Goal: Feedback & Contribution: Leave review/rating

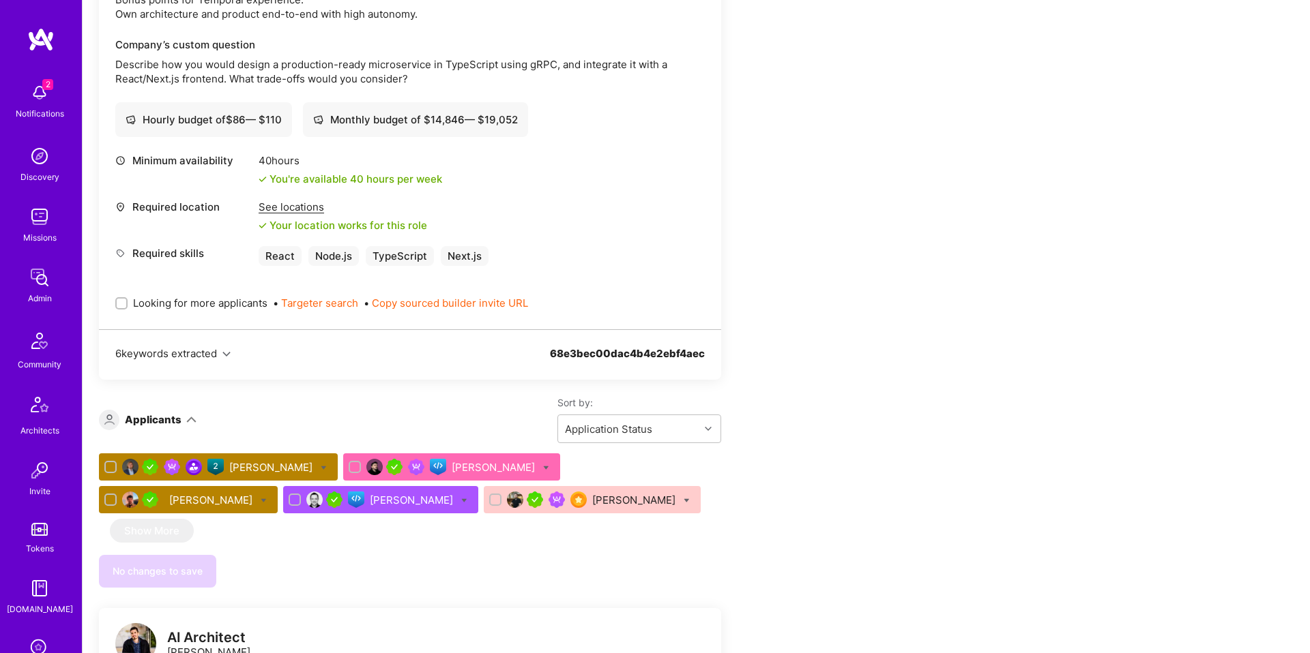
scroll to position [451, 0]
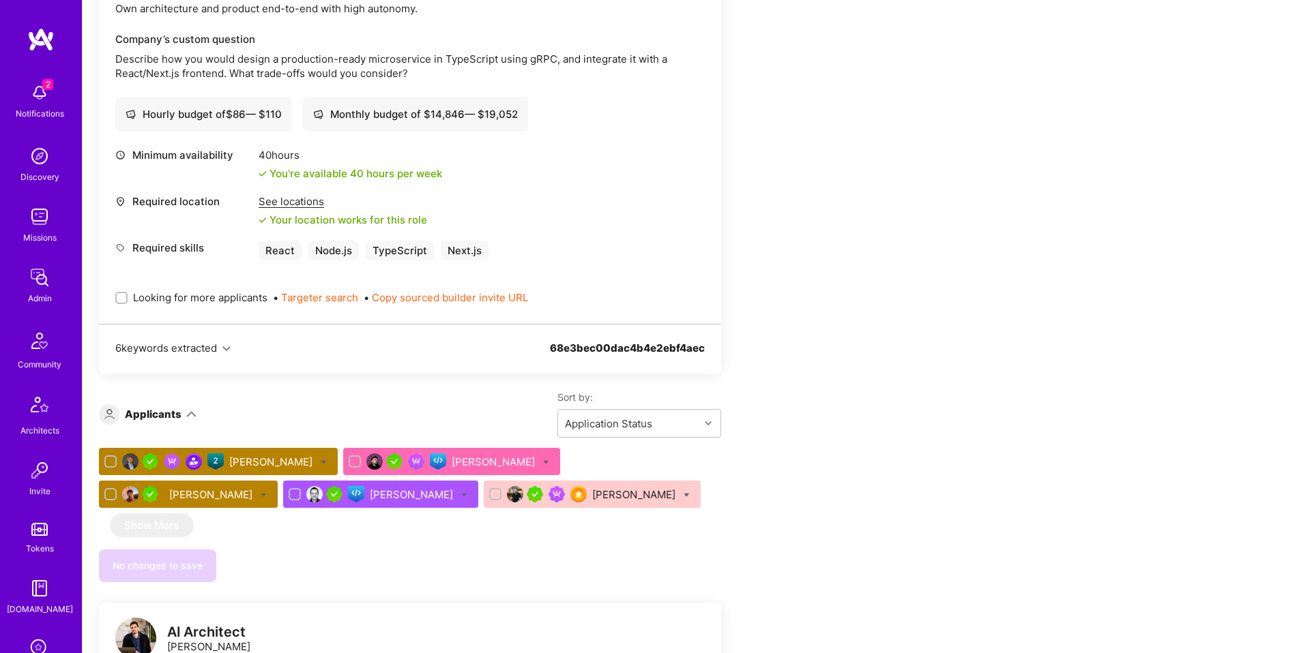
click at [255, 488] on div "[PERSON_NAME]" at bounding box center [212, 495] width 86 height 14
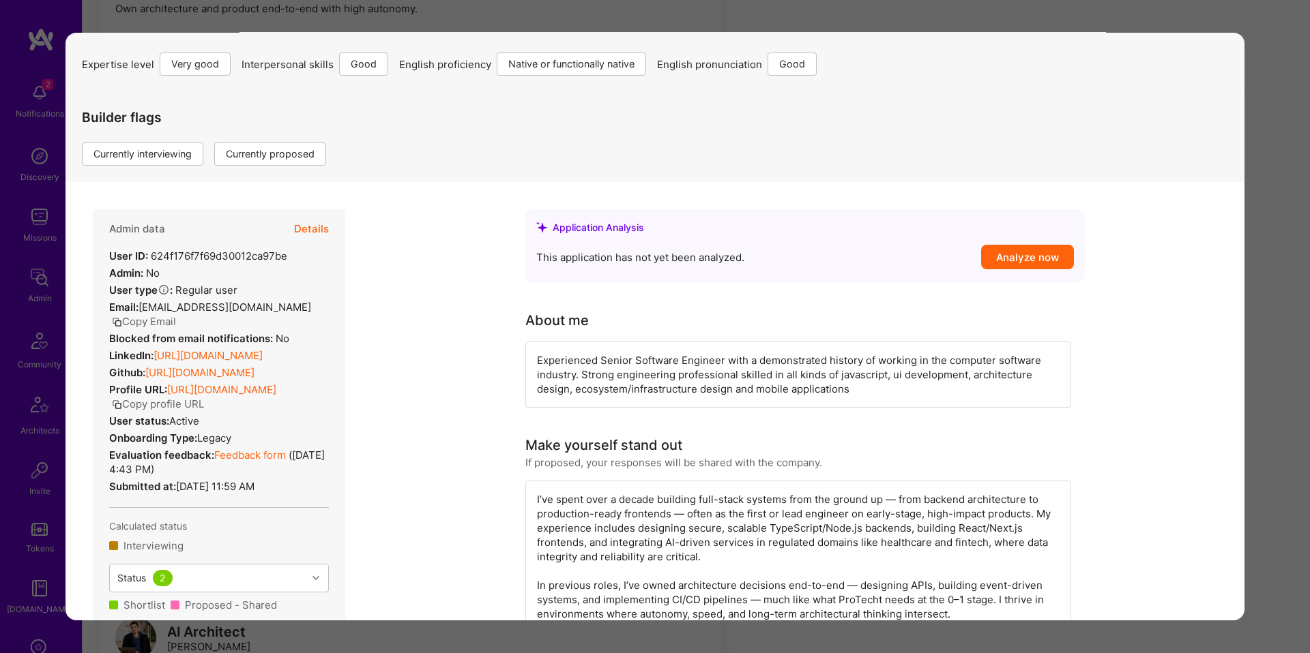
scroll to position [128, 0]
click at [267, 460] on link "Feedback form" at bounding box center [250, 453] width 72 height 13
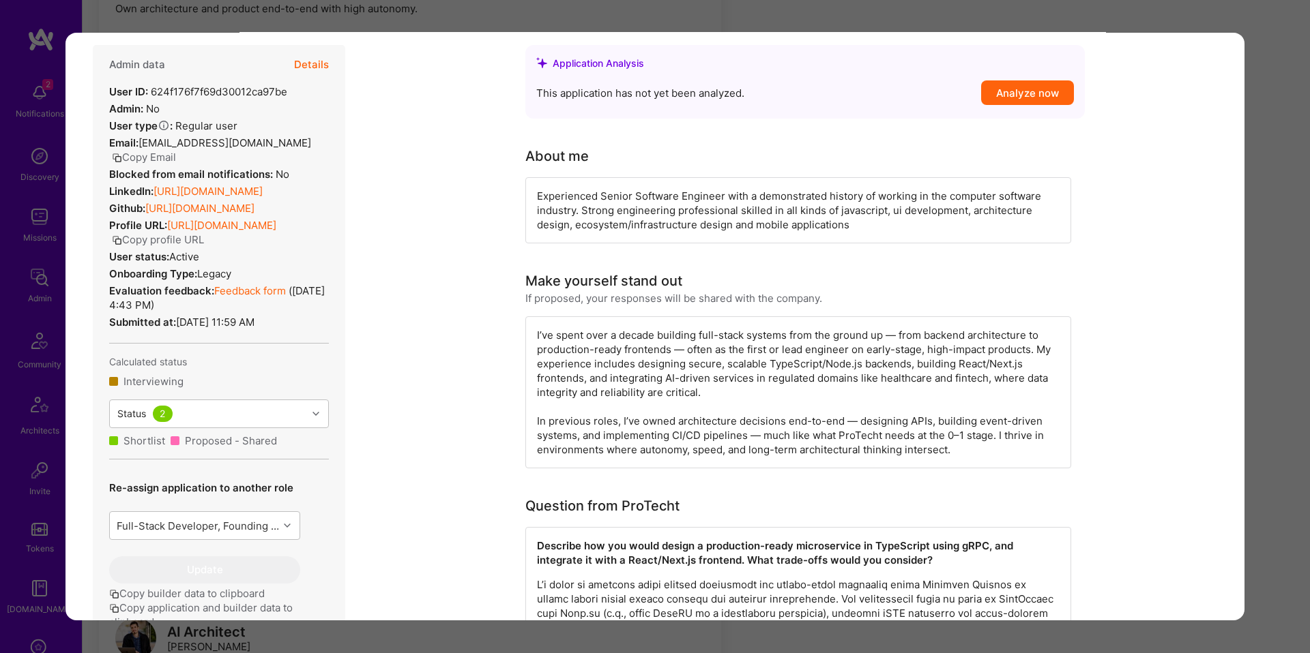
scroll to position [241, 0]
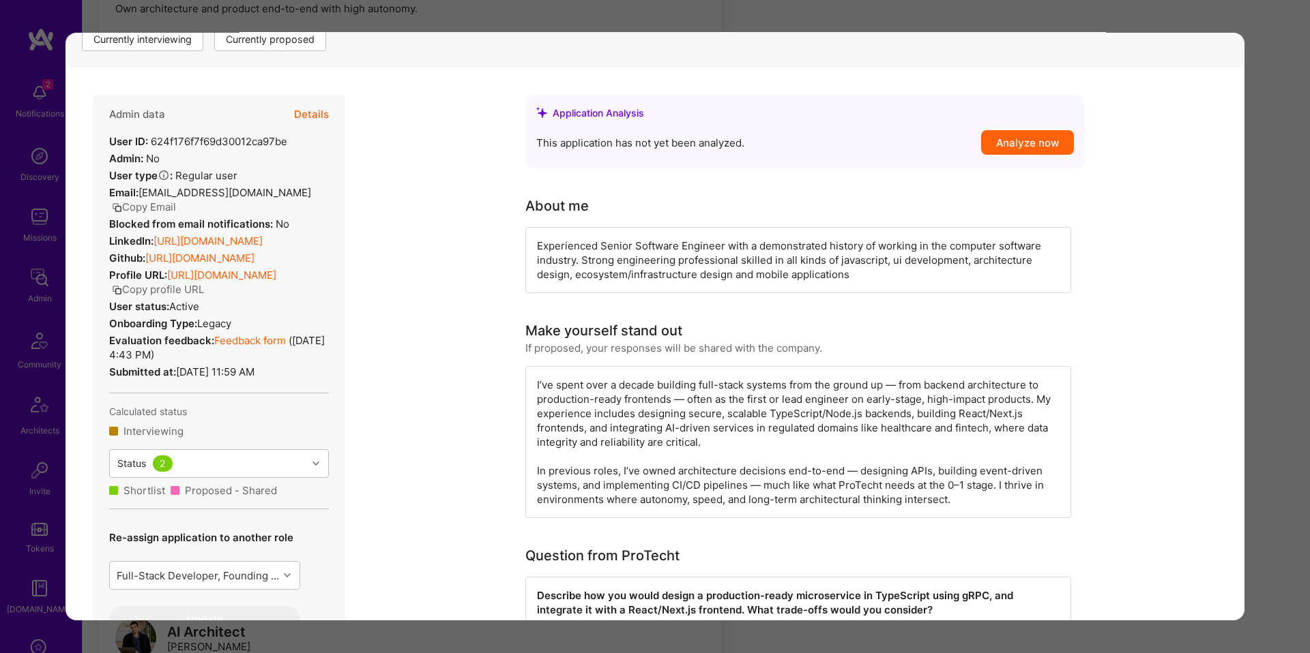
click at [312, 112] on button "Details" at bounding box center [311, 115] width 35 height 40
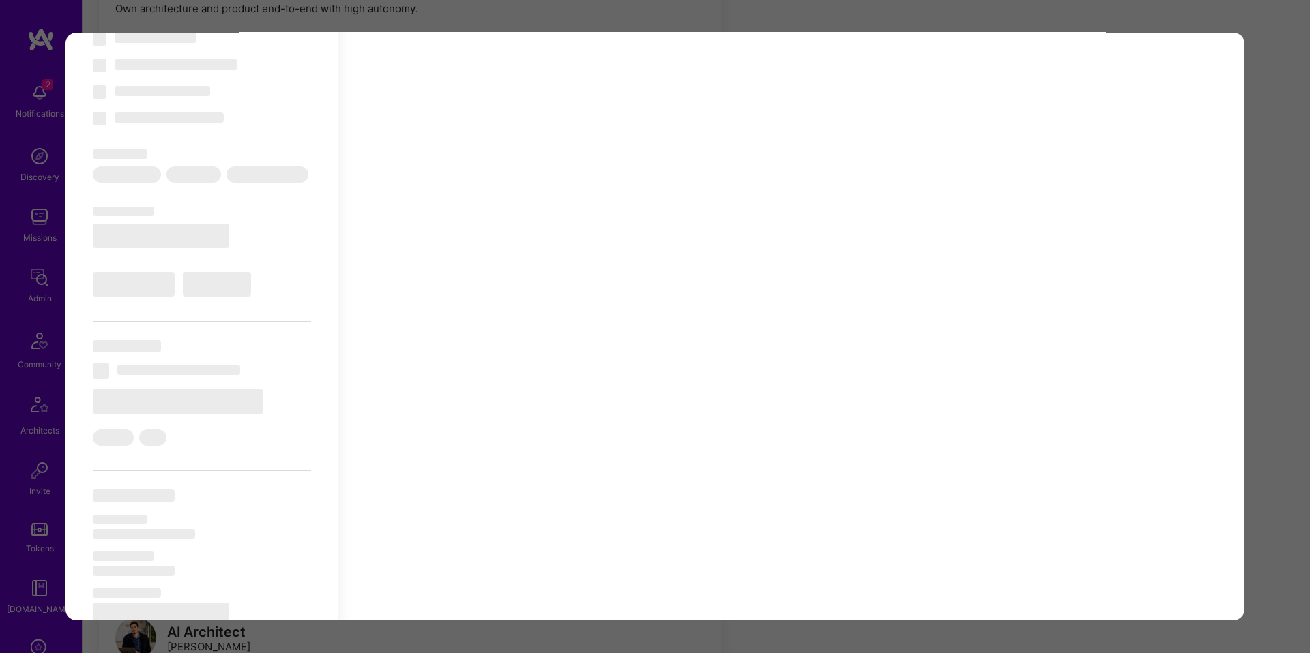
scroll to position [0, 0]
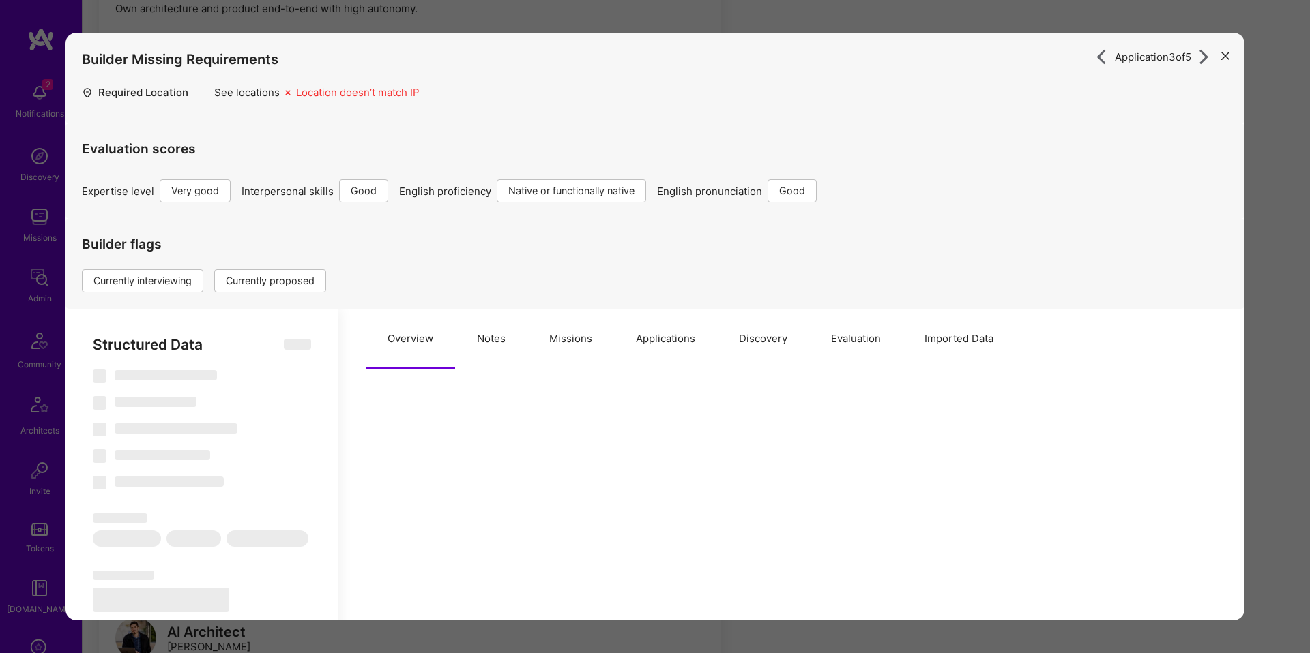
select select "Right Now"
select select "5"
select select "4"
select select "7"
select select "6"
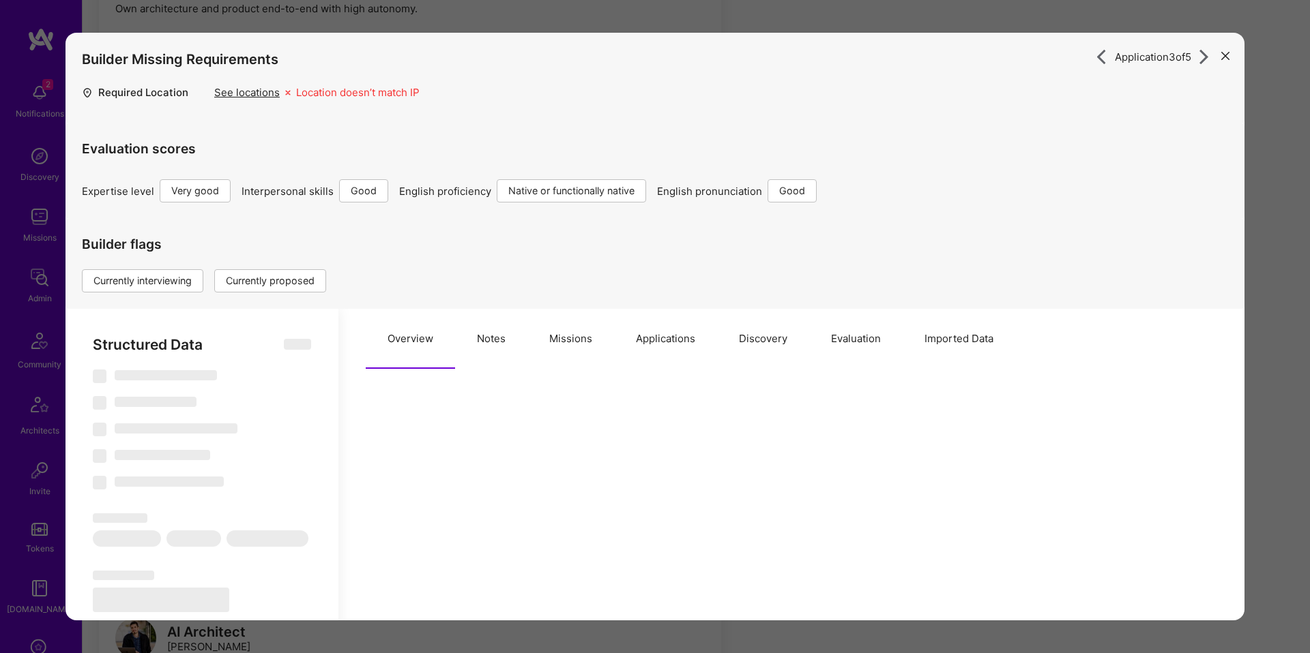
select select "UA"
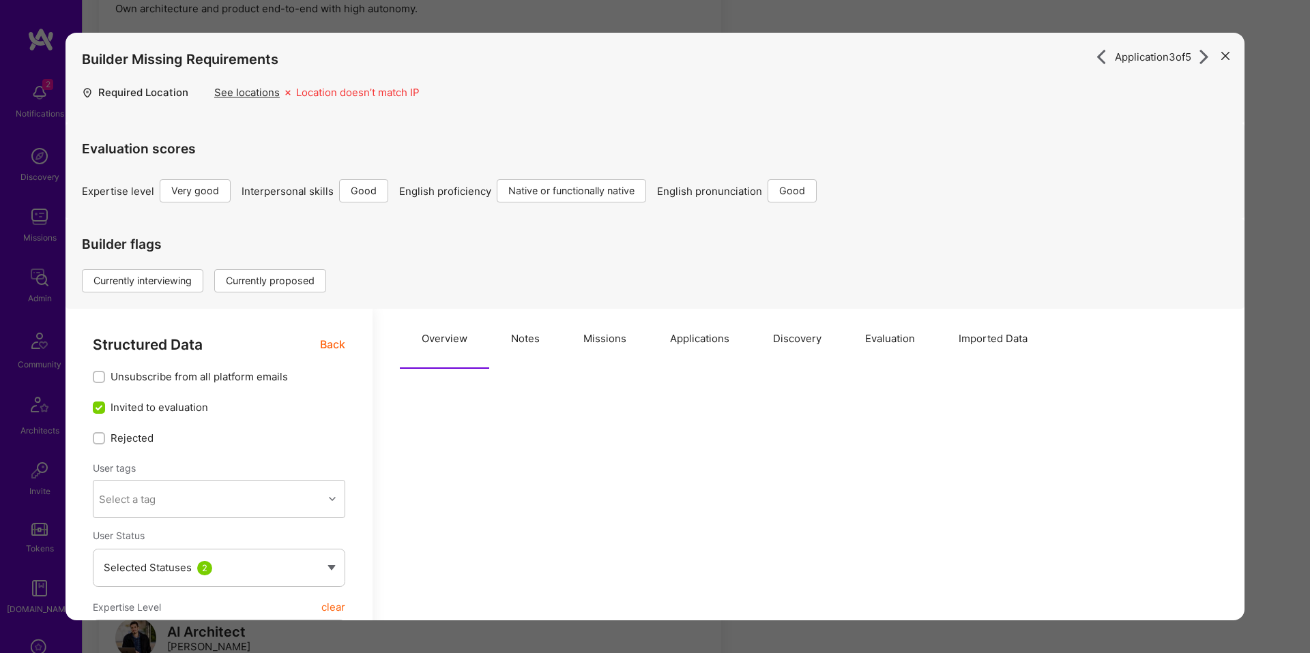
click at [521, 347] on button "Notes" at bounding box center [525, 339] width 72 height 60
type textarea "x"
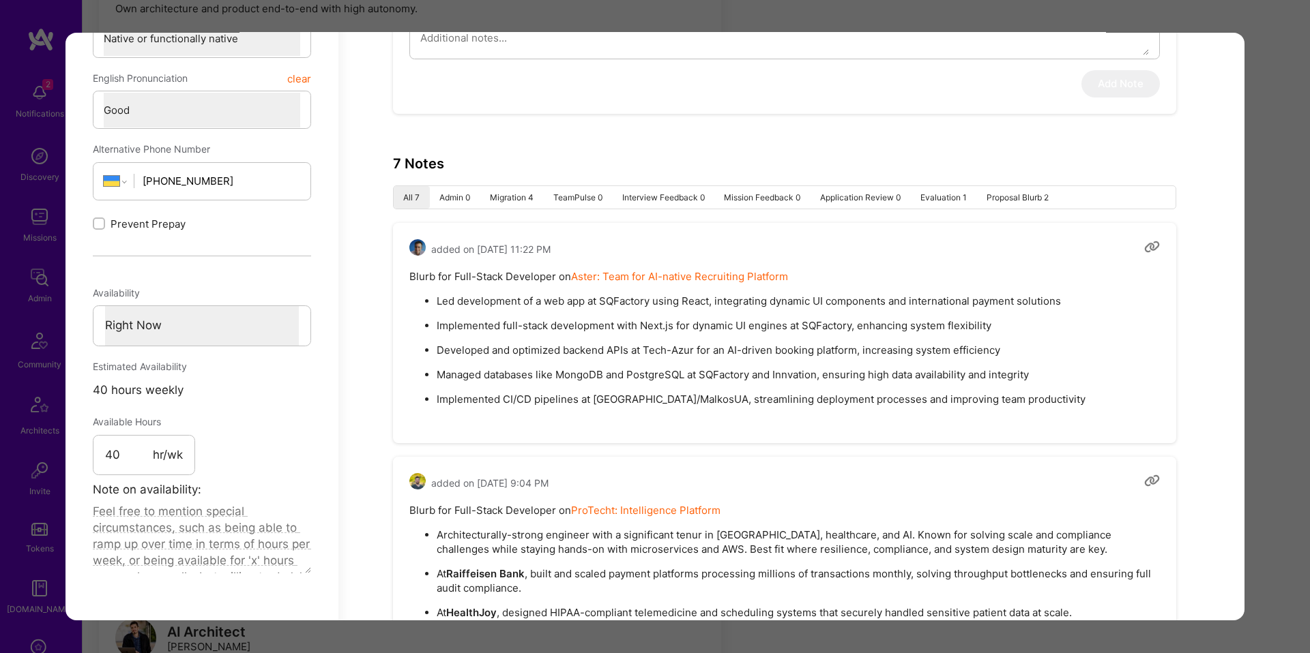
scroll to position [744, 0]
click at [535, 282] on pre "Blurb for Full-Stack Developer on Aster: Team for AI-native Recruiting Platform…" at bounding box center [784, 341] width 750 height 147
click at [538, 293] on p "Led development of a web app at SQFactory using React, integrating dynamic UI c…" at bounding box center [798, 300] width 723 height 14
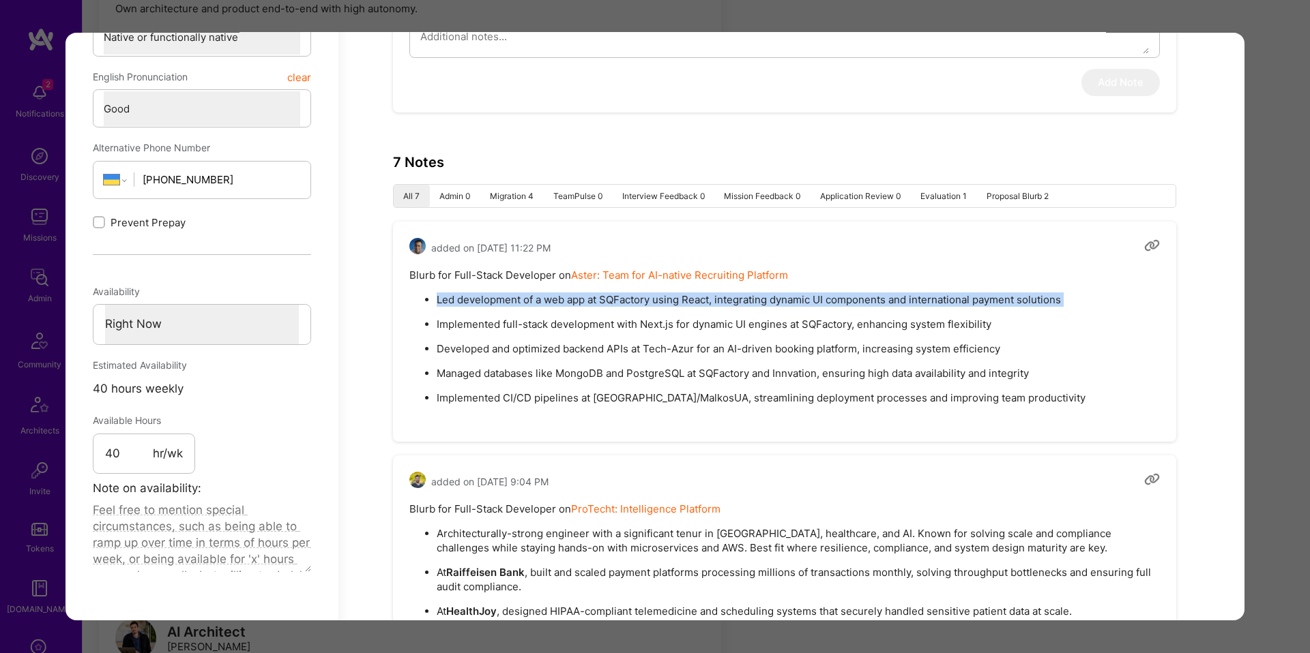
click at [538, 293] on p "Led development of a web app at SQFactory using React, integrating dynamic UI c…" at bounding box center [798, 300] width 723 height 14
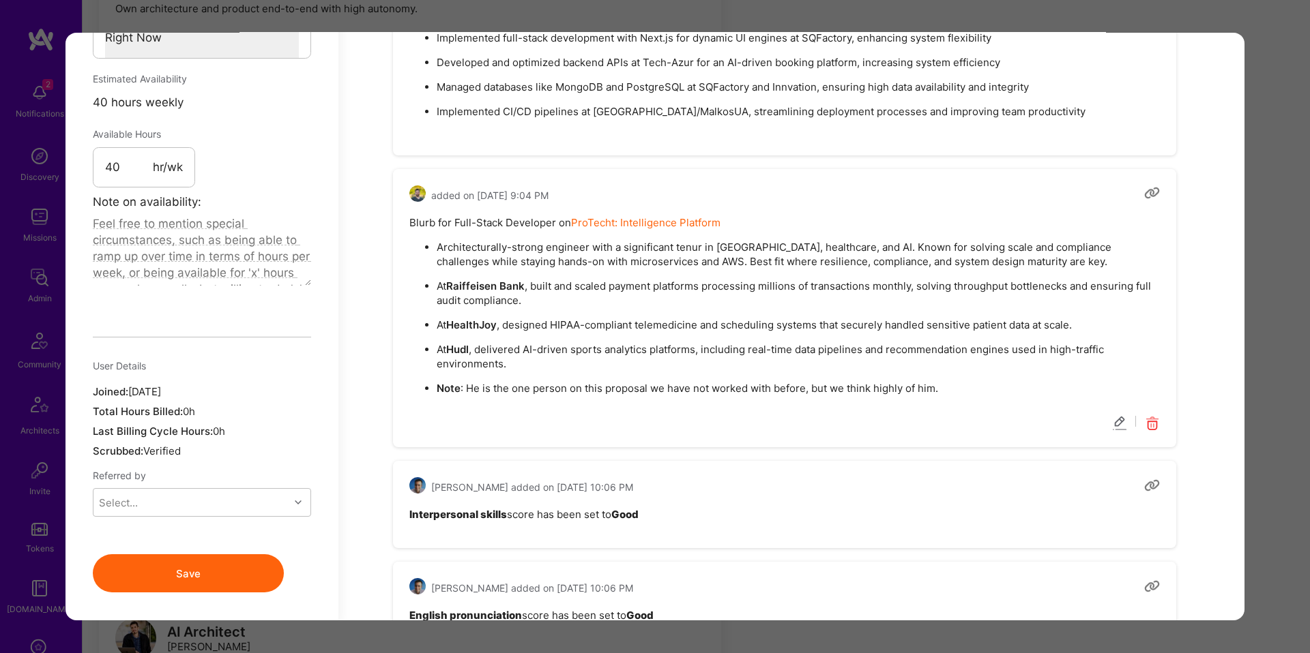
click at [535, 269] on ul "Architecturally-strong engineer with a significant tenur in [GEOGRAPHIC_DATA], …" at bounding box center [784, 318] width 750 height 156
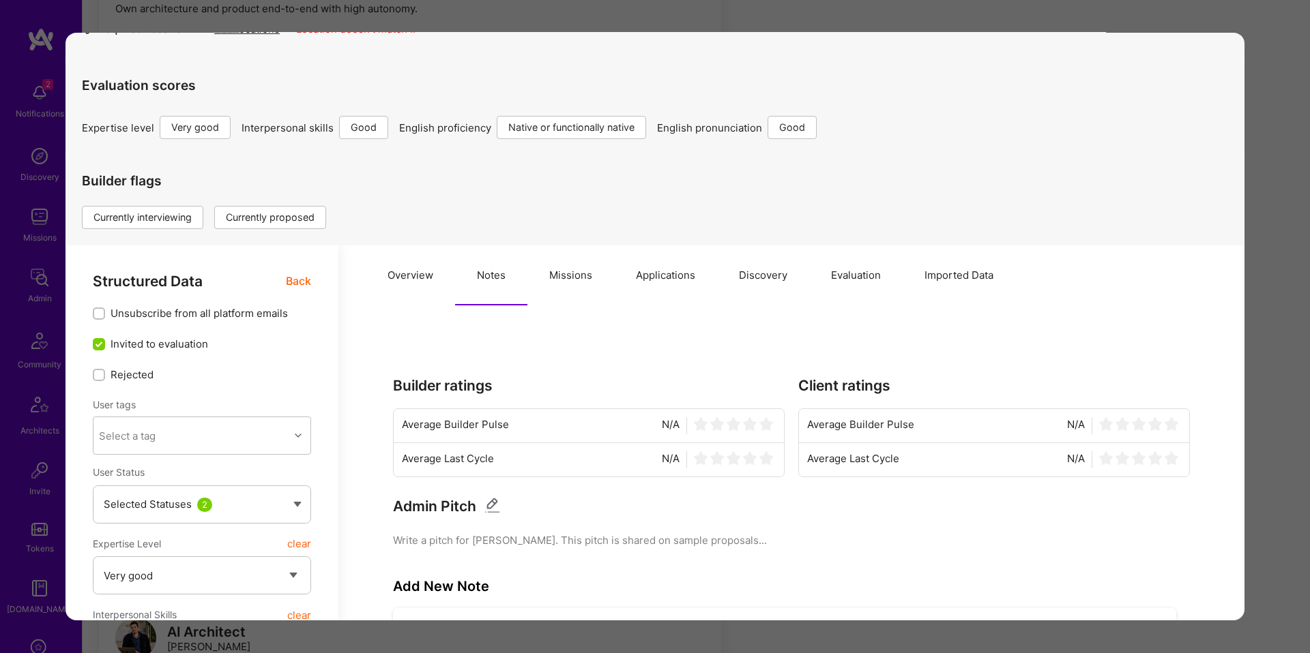
scroll to position [0, 0]
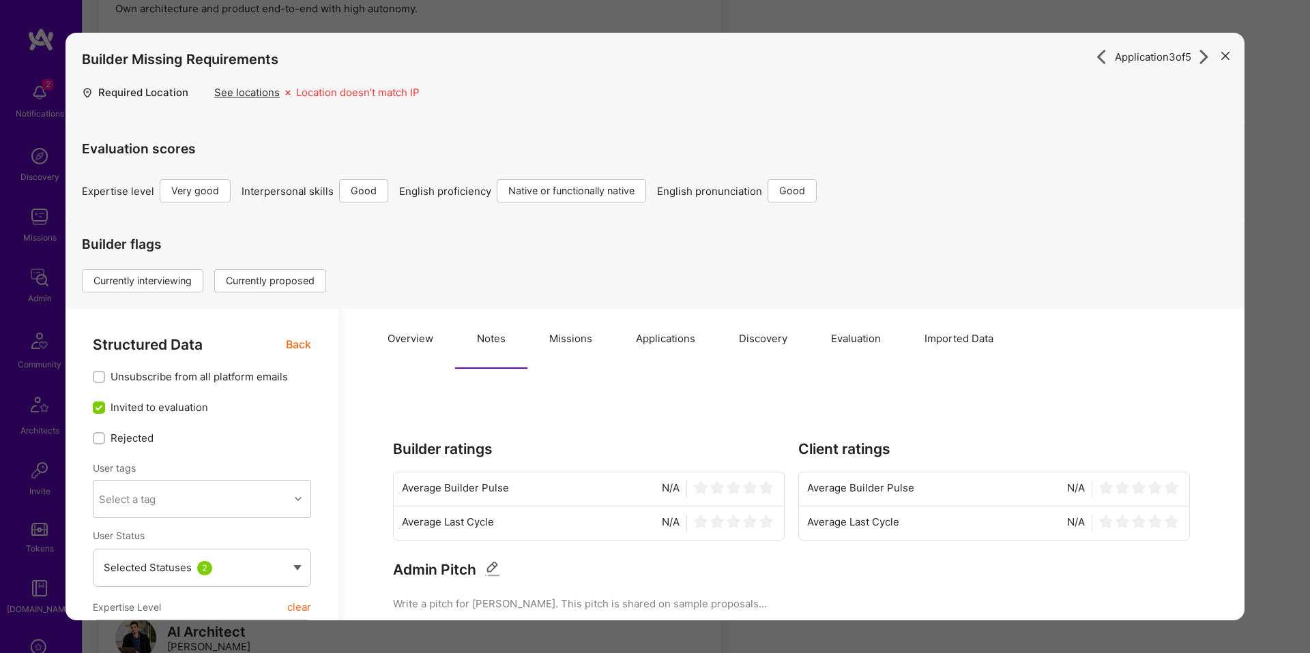
click at [546, 332] on button "Missions" at bounding box center [570, 339] width 87 height 60
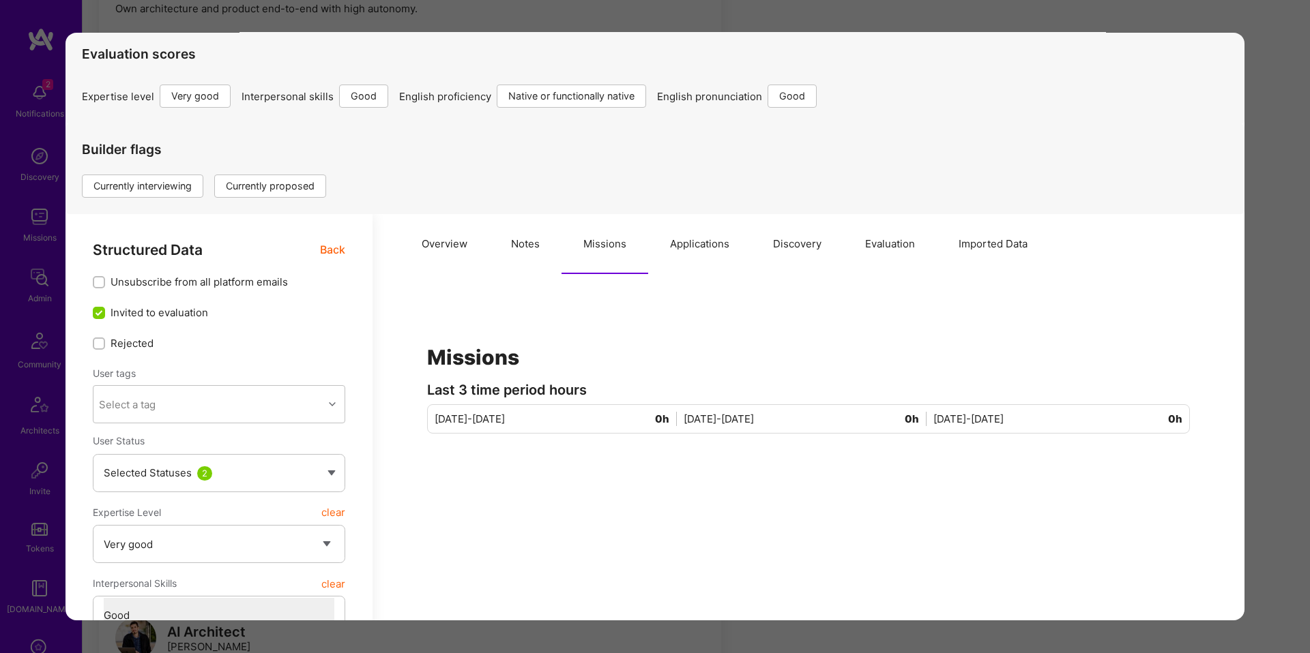
scroll to position [102, 0]
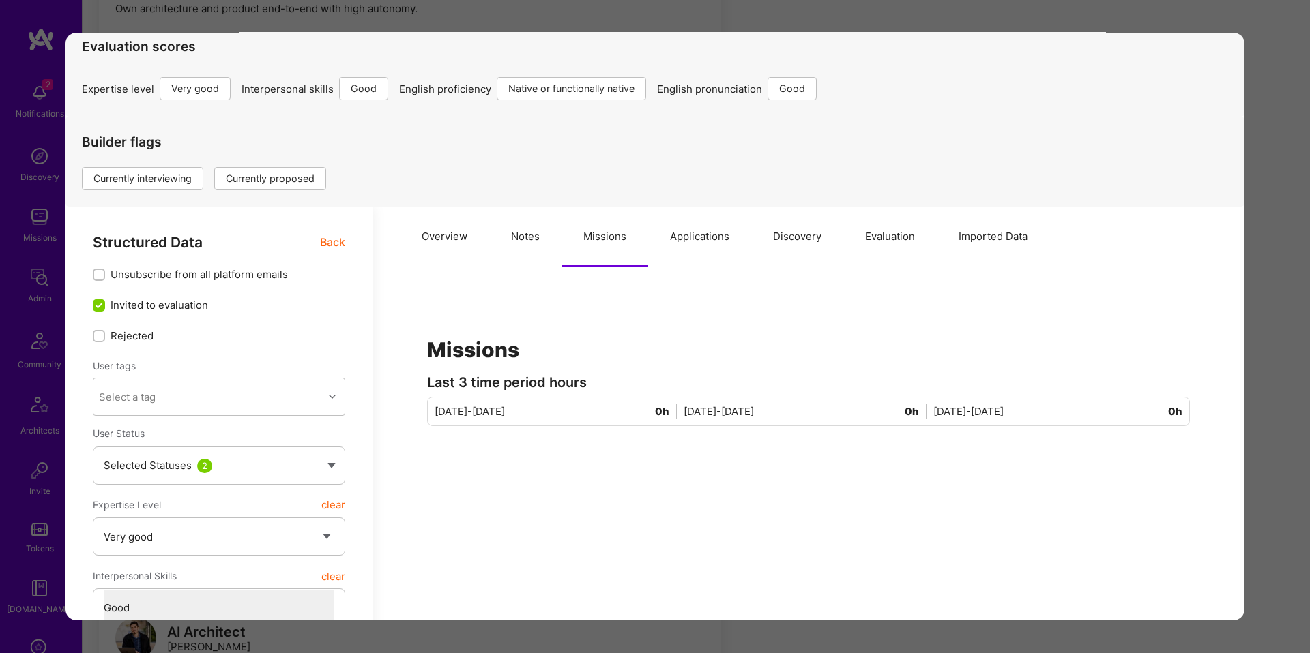
drag, startPoint x: 447, startPoint y: 247, endPoint x: 458, endPoint y: 258, distance: 15.0
click at [447, 246] on button "Overview" at bounding box center [444, 237] width 89 height 60
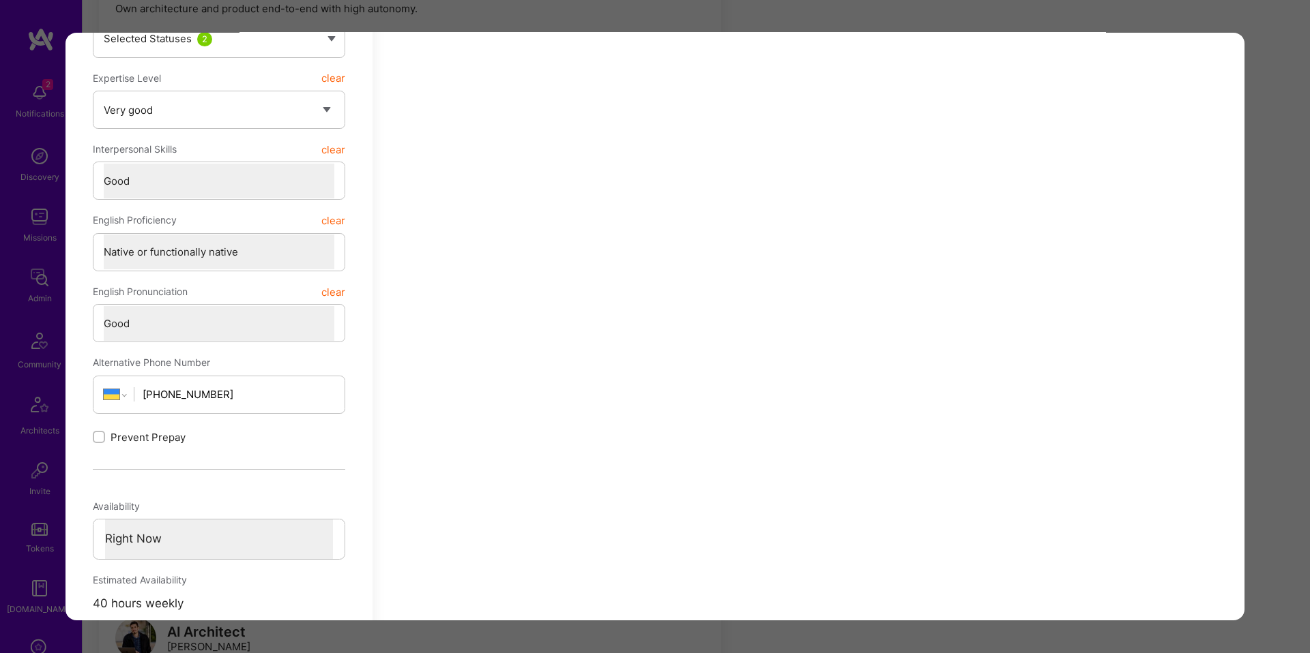
scroll to position [0, 0]
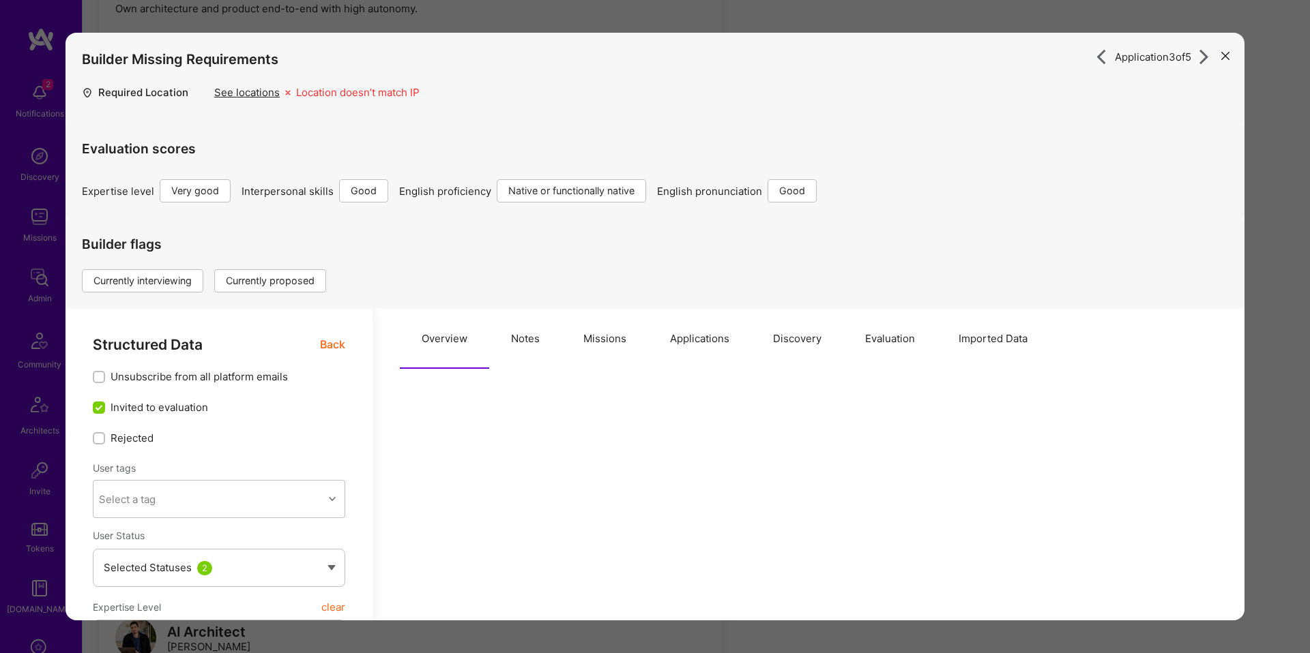
click at [619, 326] on button "Missions" at bounding box center [604, 339] width 87 height 60
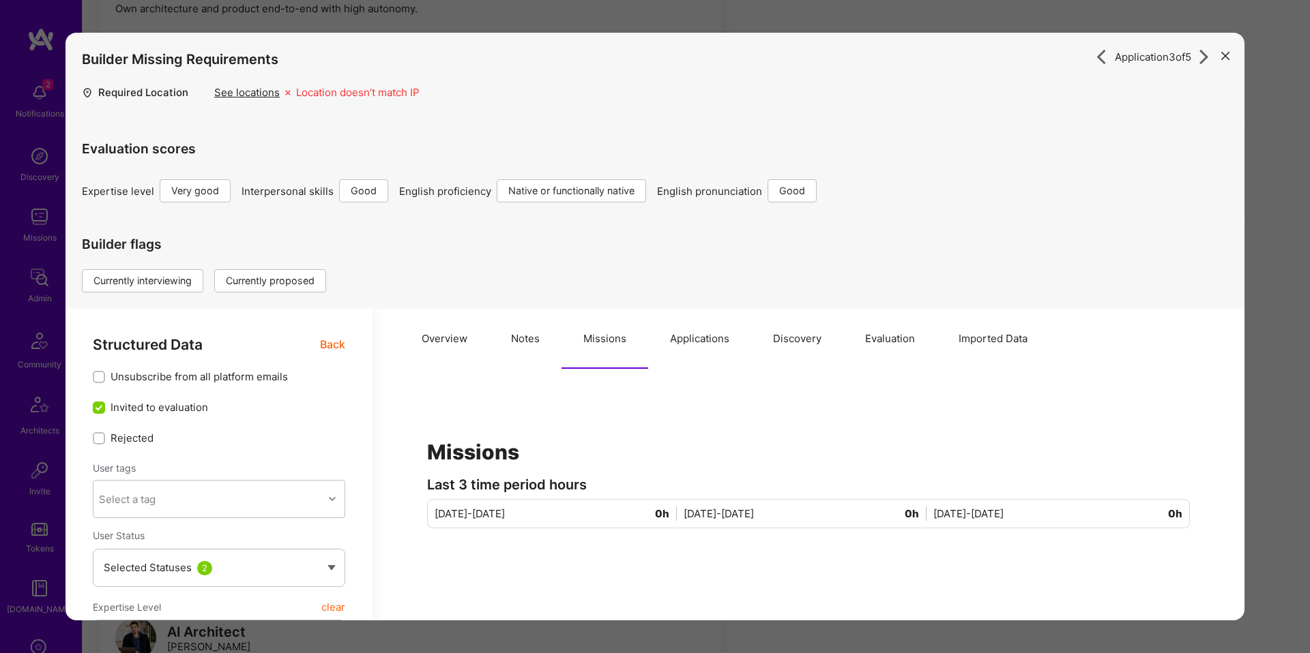
click at [445, 357] on button "Overview" at bounding box center [444, 339] width 89 height 60
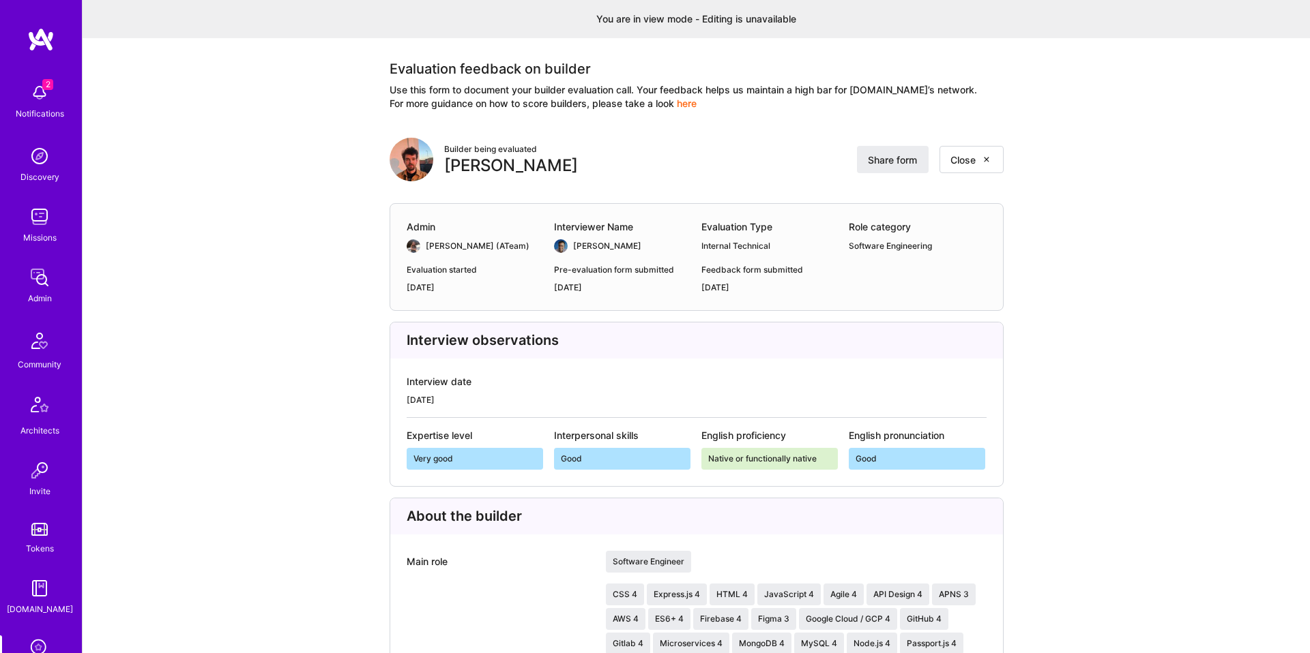
click at [601, 247] on div "[PERSON_NAME]" at bounding box center [607, 246] width 68 height 14
click at [601, 247] on div "Luis Teofilo" at bounding box center [607, 246] width 68 height 14
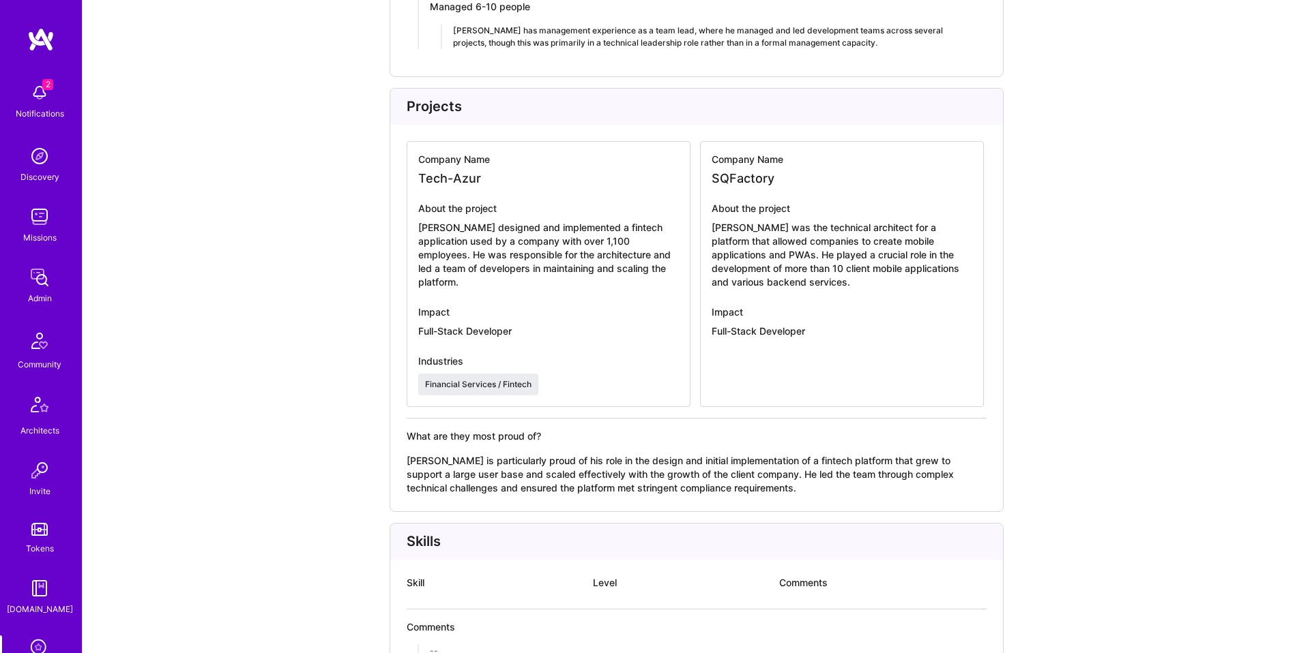
scroll to position [3164, 0]
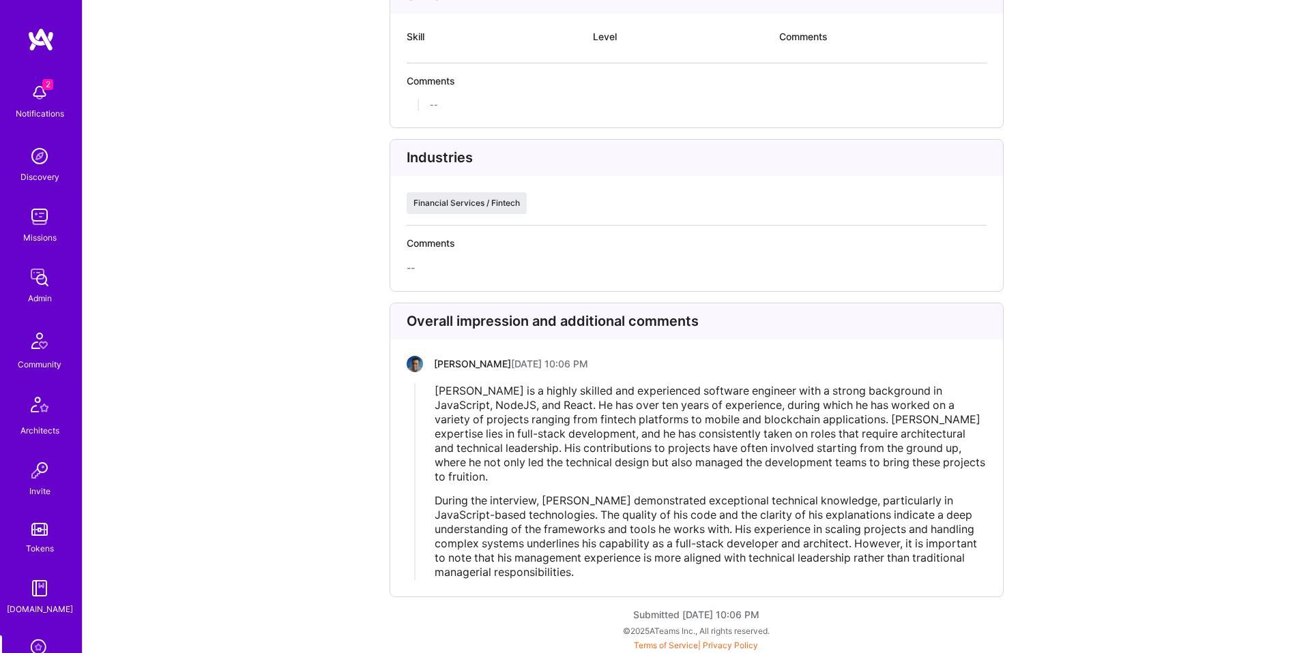
click at [793, 417] on span "Pavlo Kopach is a highly skilled and experienced software engineer with a stron…" at bounding box center [711, 434] width 553 height 100
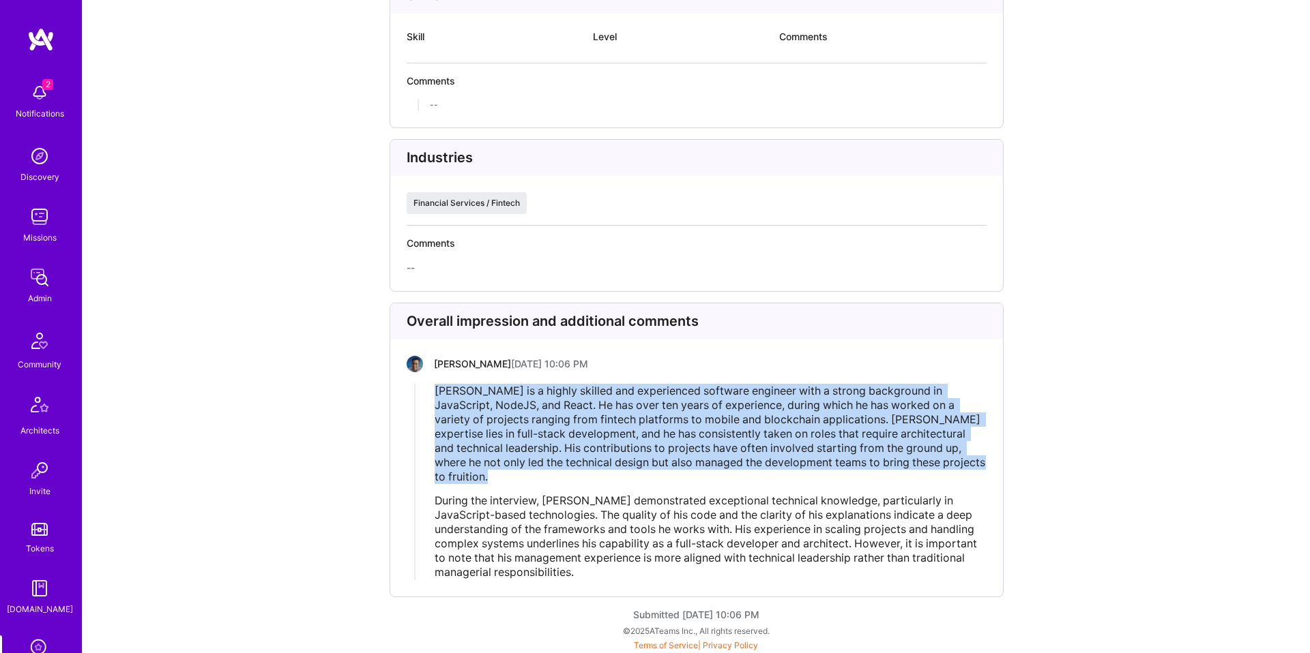
click at [793, 417] on span "Pavlo Kopach is a highly skilled and experienced software engineer with a stron…" at bounding box center [711, 434] width 553 height 100
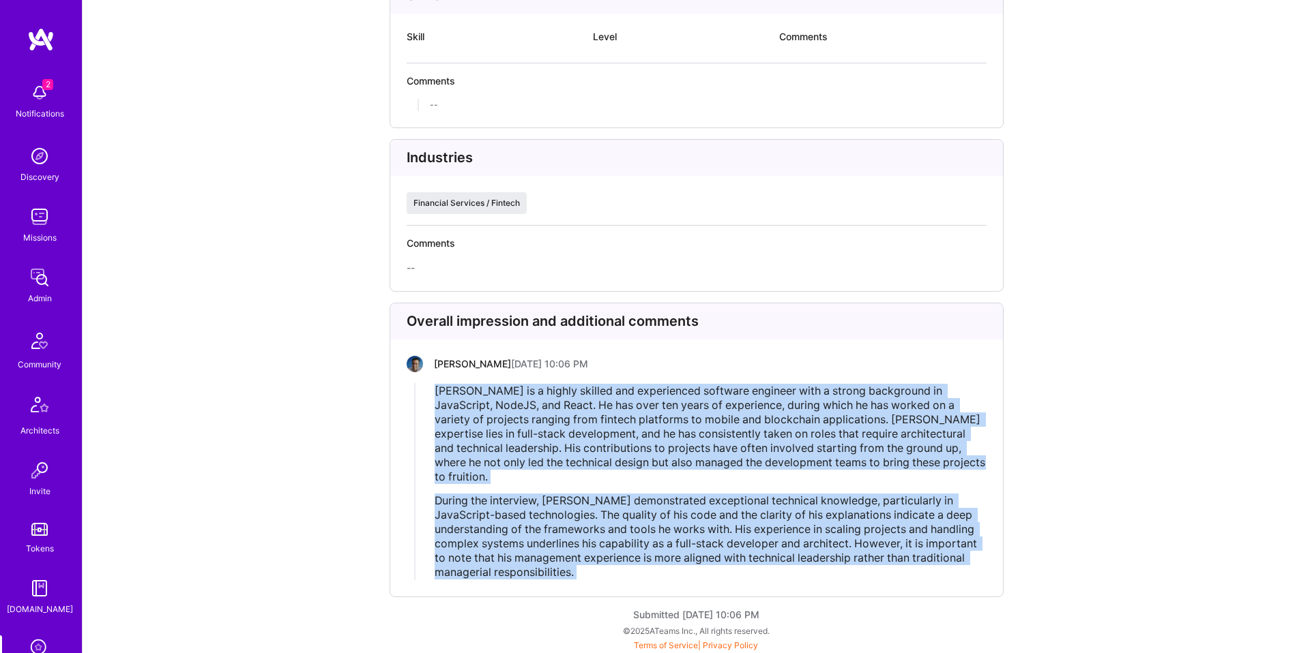
click at [769, 483] on div "Pavlo Kopach is a highly skilled and experienced software engineer with a stron…" at bounding box center [710, 482] width 551 height 196
copy div "Pavlo Kopach is a highly skilled and experienced software engineer with a stron…"
click at [775, 491] on div "Pavlo Kopach is a highly skilled and experienced software engineer with a stron…" at bounding box center [710, 482] width 551 height 196
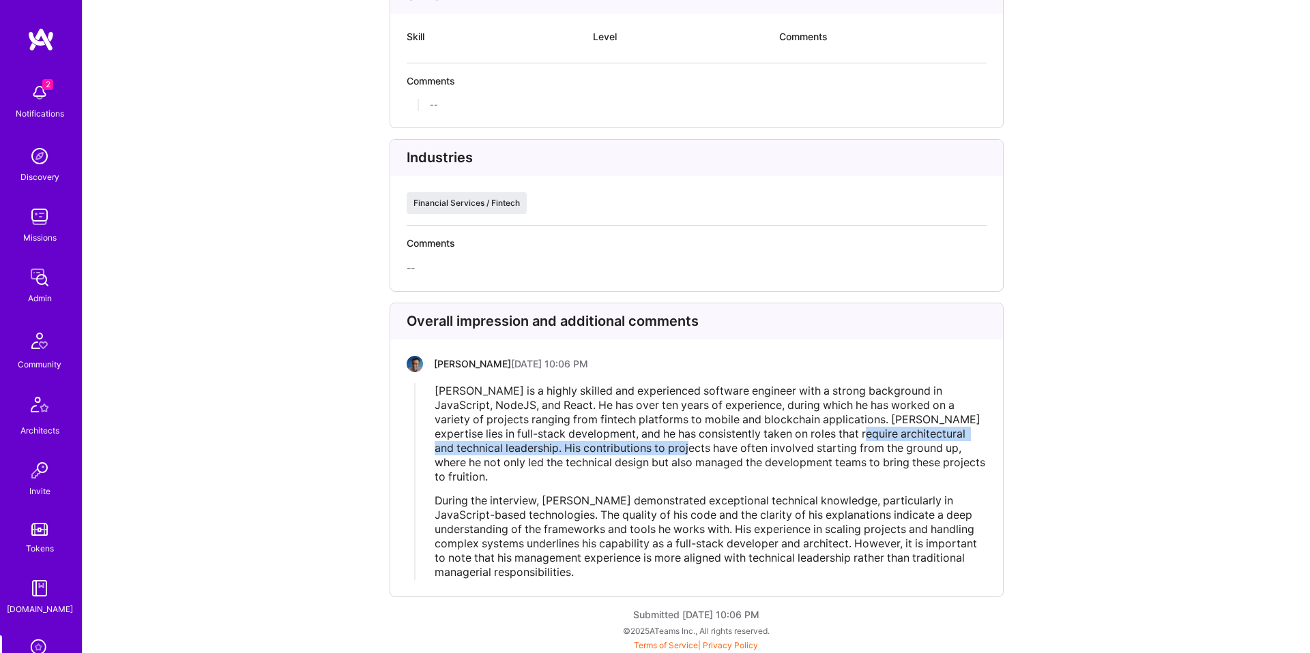
drag, startPoint x: 854, startPoint y: 431, endPoint x: 703, endPoint y: 452, distance: 152.9
click at [703, 452] on span "Pavlo Kopach is a highly skilled and experienced software engineer with a stron…" at bounding box center [711, 434] width 553 height 100
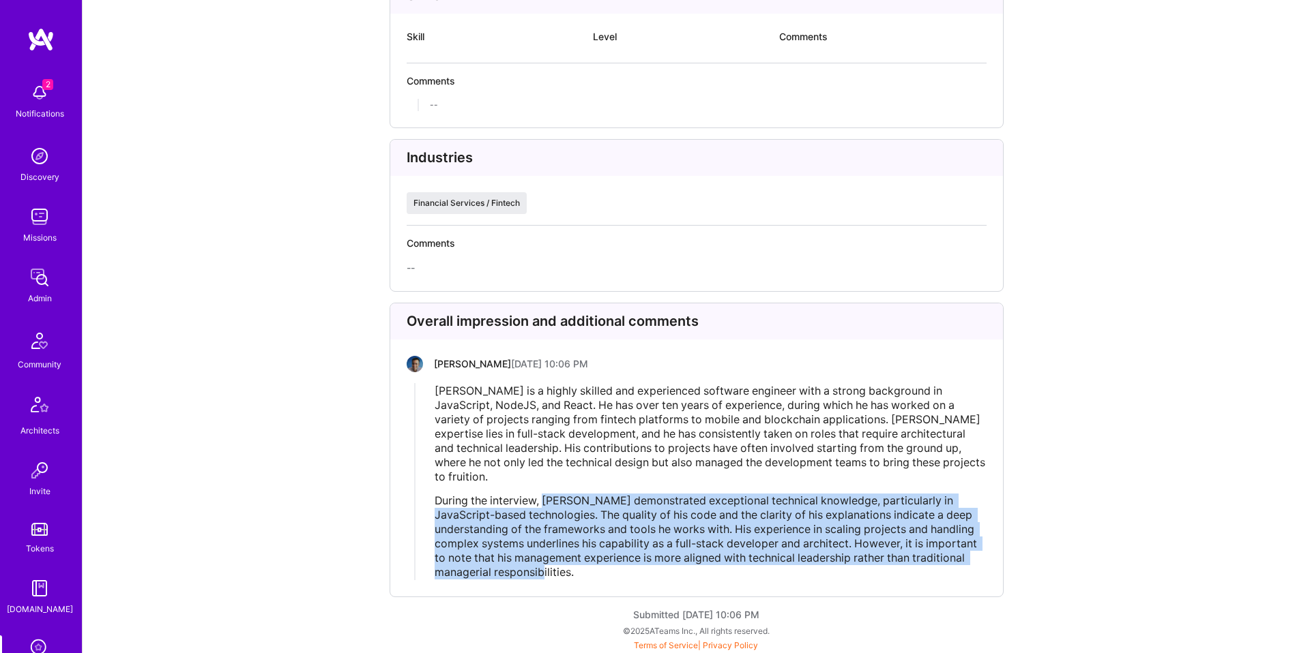
drag, startPoint x: 596, startPoint y: 575, endPoint x: 546, endPoint y: 501, distance: 89.9
click at [546, 501] on div "During the interview, Pavlo demonstrated exceptional technical knowledge, parti…" at bounding box center [710, 537] width 551 height 86
click at [546, 501] on span "During the interview, Pavlo demonstrated exceptional technical knowledge, parti…" at bounding box center [707, 536] width 545 height 85
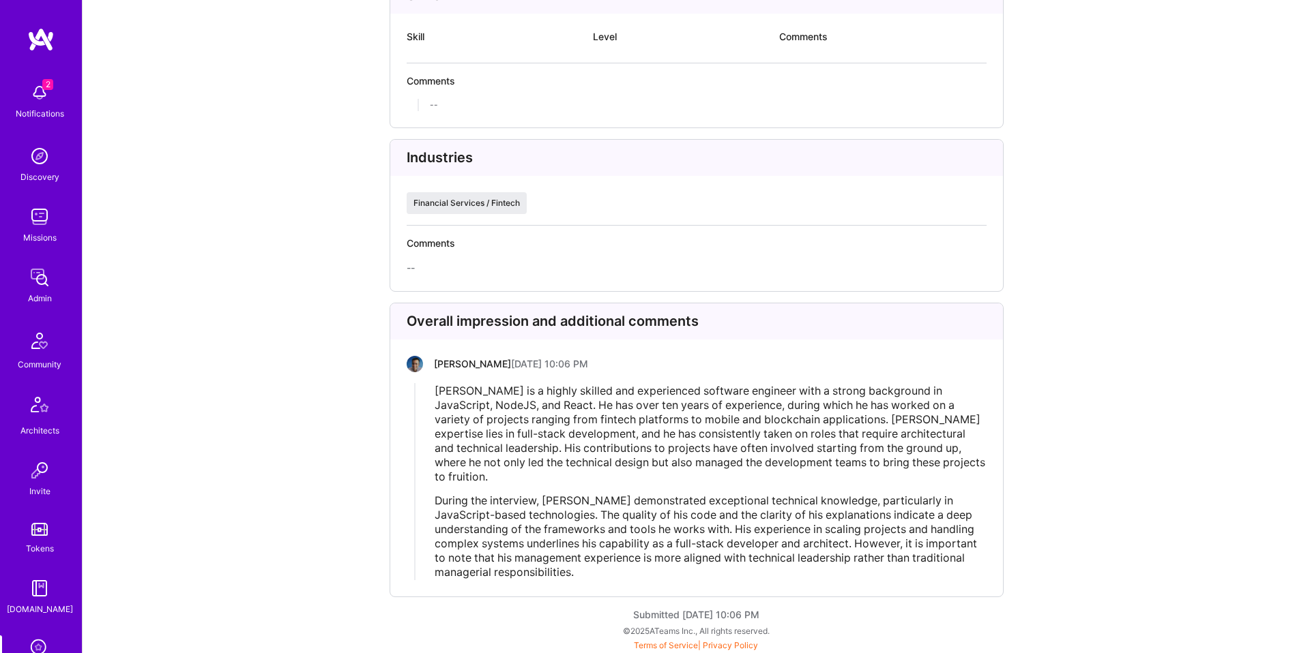
drag, startPoint x: 693, startPoint y: 501, endPoint x: 704, endPoint y: 497, distance: 11.7
click at [693, 501] on span "During the interview, Pavlo demonstrated exceptional technical knowledge, parti…" at bounding box center [707, 536] width 545 height 85
click at [791, 499] on span "During the interview, Pavlo demonstrated exceptional technical knowledge, parti…" at bounding box center [707, 536] width 545 height 85
click at [776, 501] on span "During the interview, Pavlo demonstrated exceptional technical knowledge, parti…" at bounding box center [707, 536] width 545 height 85
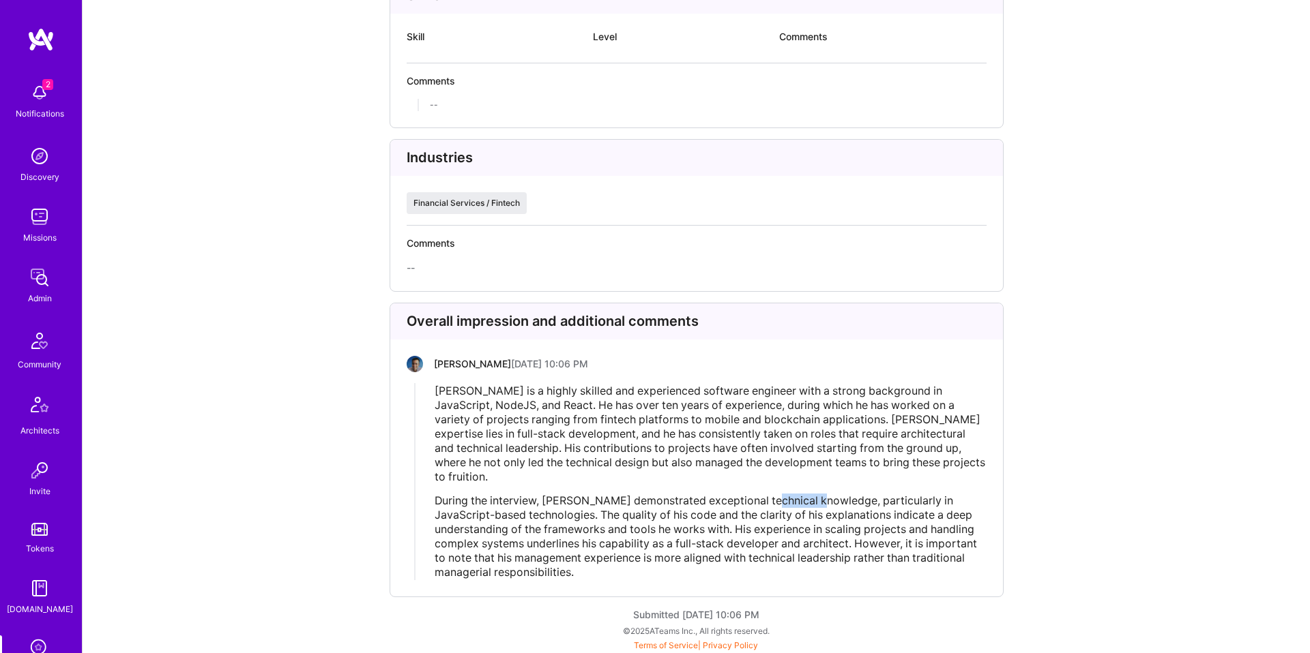
click at [776, 501] on span "During the interview, Pavlo demonstrated exceptional technical knowledge, parti…" at bounding box center [707, 536] width 545 height 85
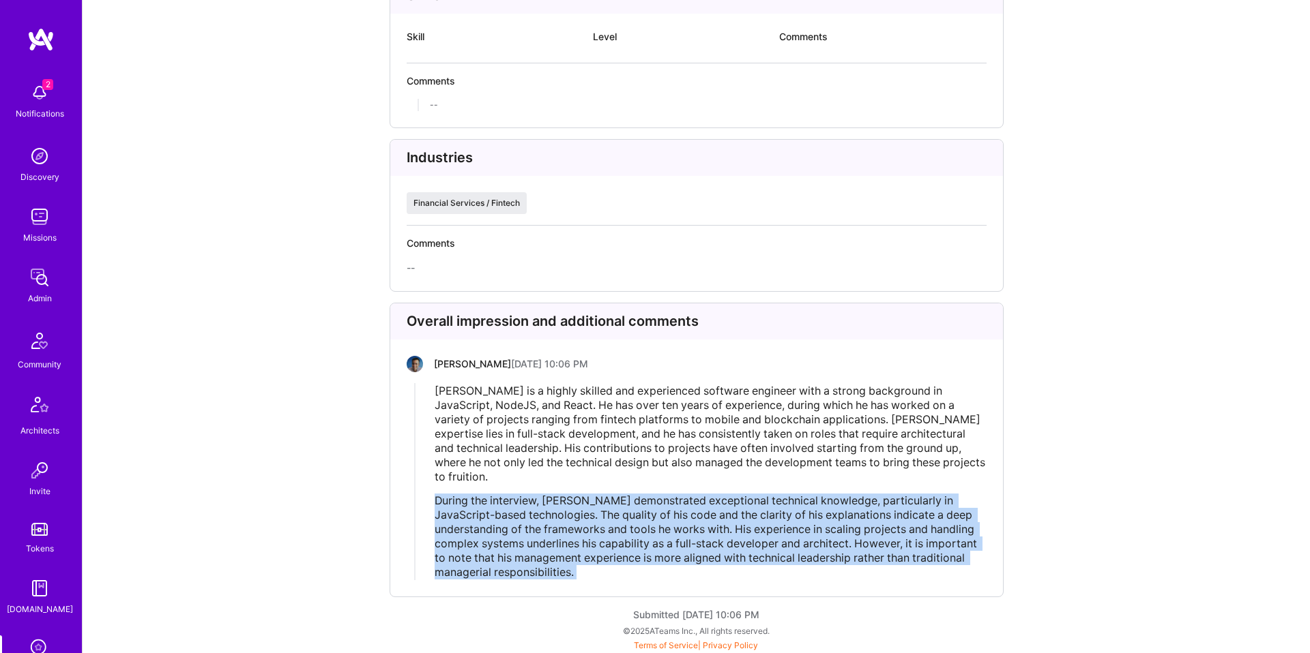
click at [776, 501] on span "During the interview, Pavlo demonstrated exceptional technical knowledge, parti…" at bounding box center [707, 536] width 545 height 85
click at [666, 511] on span "During the interview, Pavlo demonstrated exceptional technical knowledge, parti…" at bounding box center [707, 536] width 545 height 85
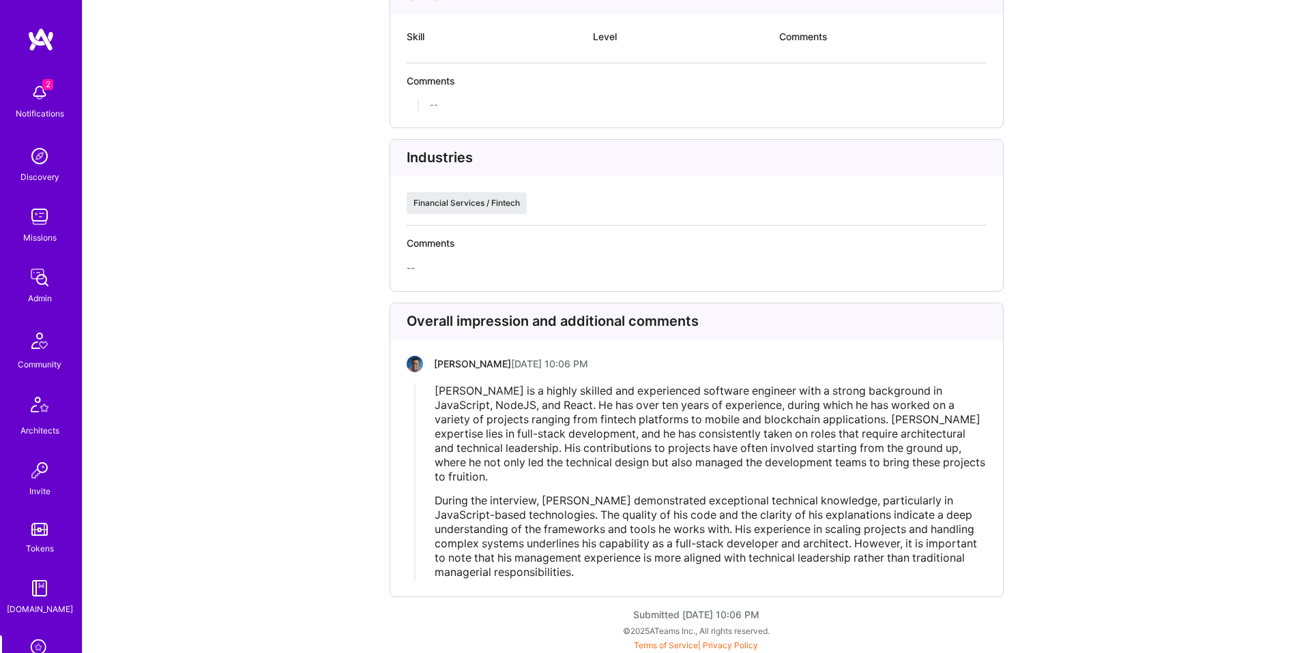
click at [664, 523] on span "During the interview, Pavlo demonstrated exceptional technical knowledge, parti…" at bounding box center [707, 536] width 545 height 85
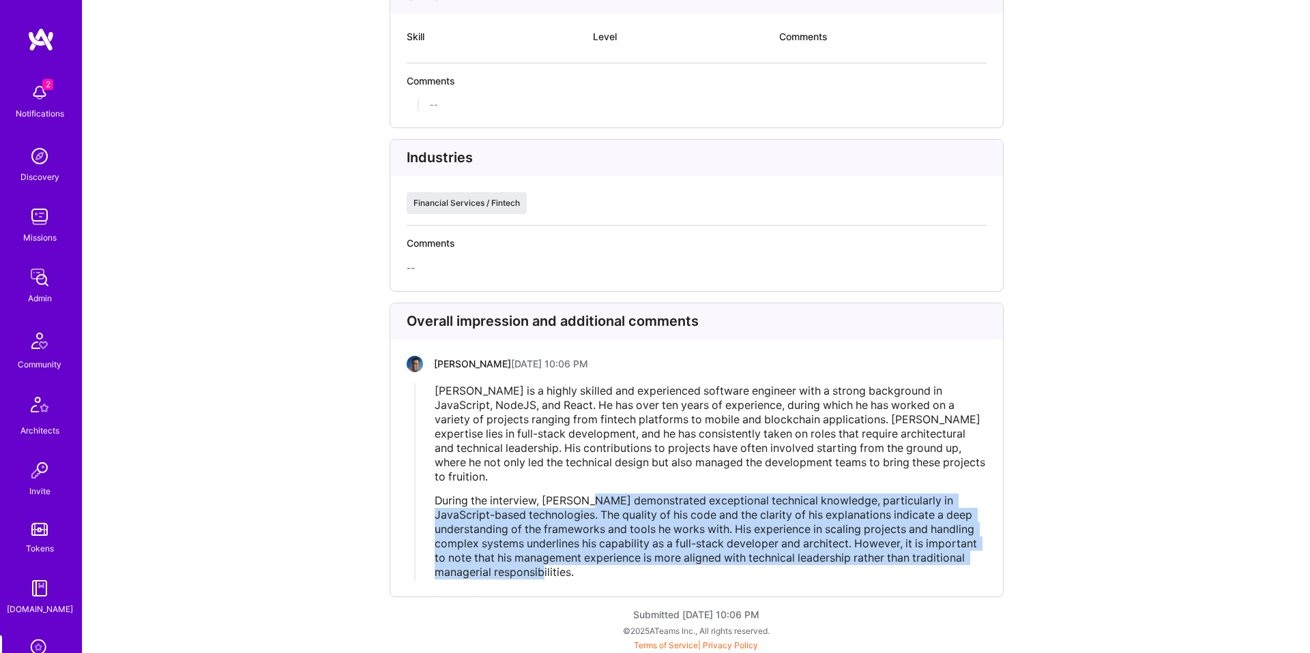
drag, startPoint x: 650, startPoint y: 571, endPoint x: 585, endPoint y: 508, distance: 90.2
click at [591, 494] on div "During the interview, Pavlo demonstrated exceptional technical knowledge, parti…" at bounding box center [710, 537] width 551 height 86
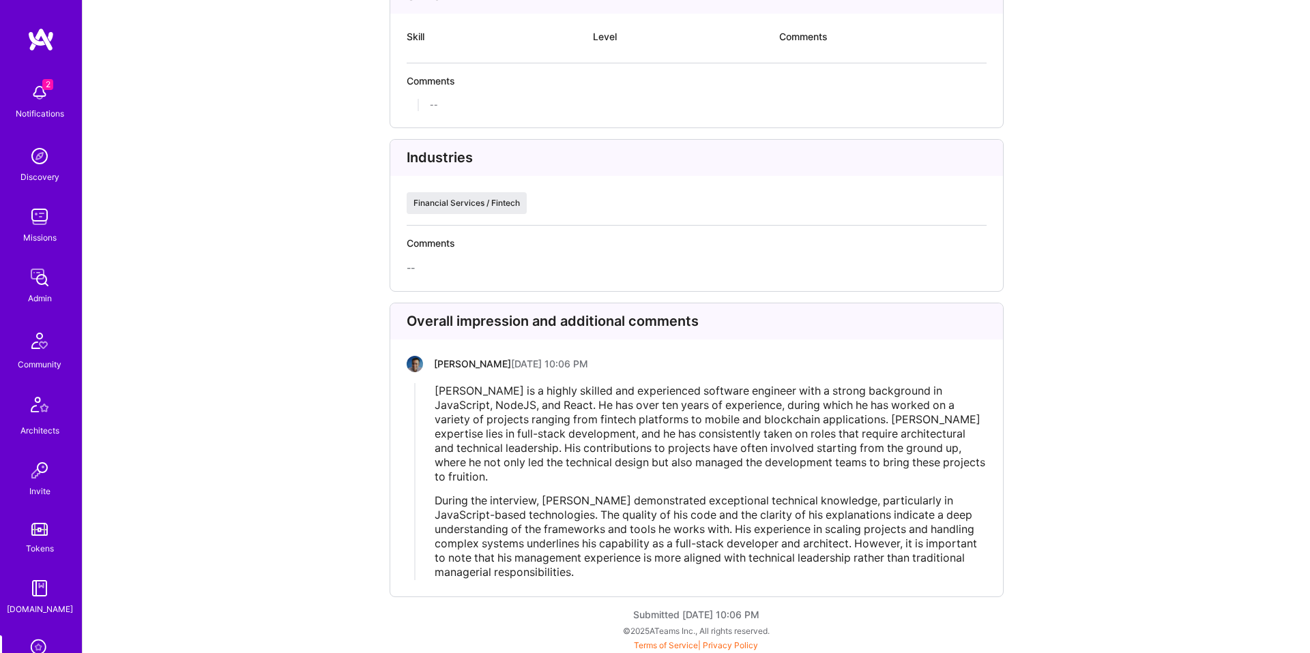
click at [585, 509] on span "During the interview, Pavlo demonstrated exceptional technical knowledge, parti…" at bounding box center [707, 536] width 545 height 85
drag, startPoint x: 692, startPoint y: 563, endPoint x: 686, endPoint y: 566, distance: 7.0
click at [691, 562] on span "During the interview, Pavlo demonstrated exceptional technical knowledge, parti…" at bounding box center [707, 536] width 545 height 85
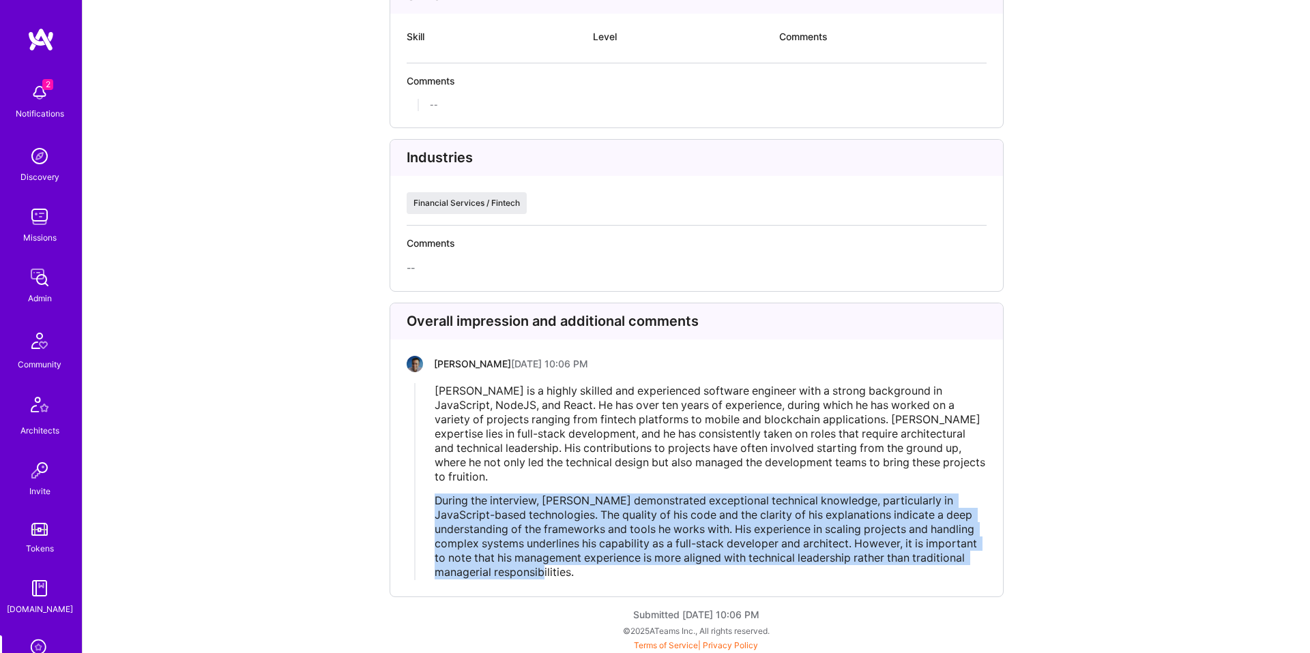
drag, startPoint x: 700, startPoint y: 572, endPoint x: 601, endPoint y: 529, distance: 107.8
click at [419, 503] on div "Pavlo Kopach is a highly skilled and experienced software engineer with a stron…" at bounding box center [700, 481] width 571 height 197
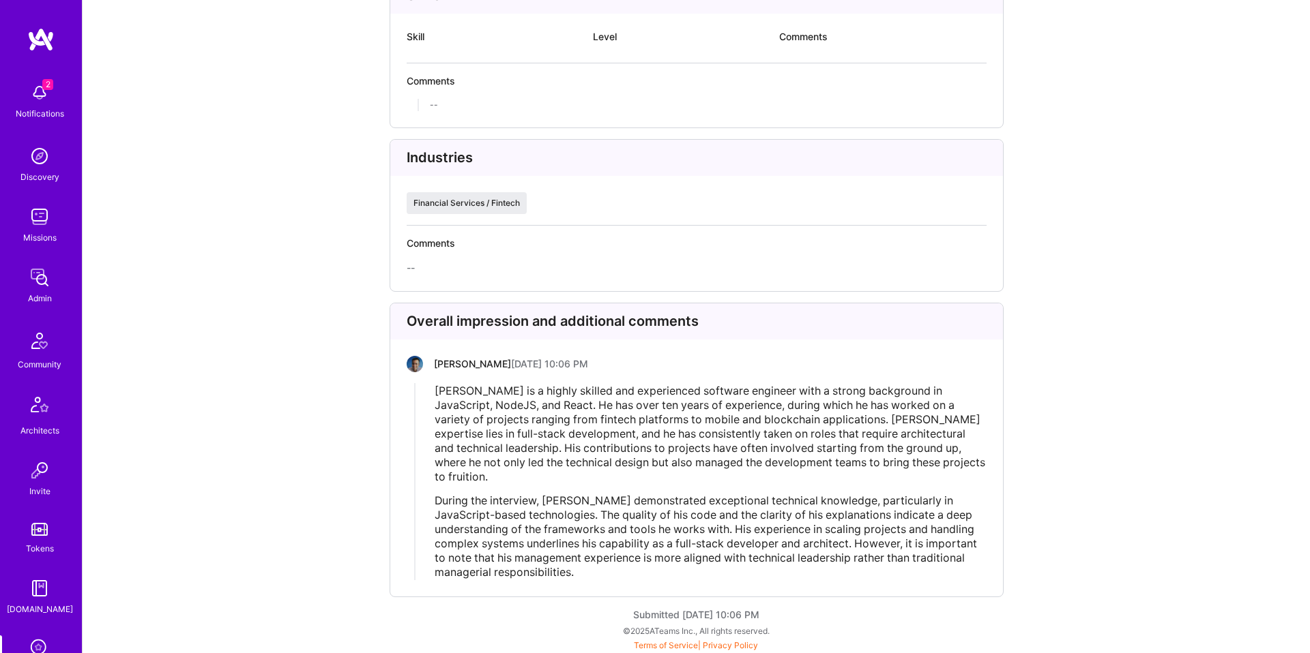
click at [761, 555] on span "During the interview, Pavlo demonstrated exceptional technical knowledge, parti…" at bounding box center [707, 536] width 545 height 85
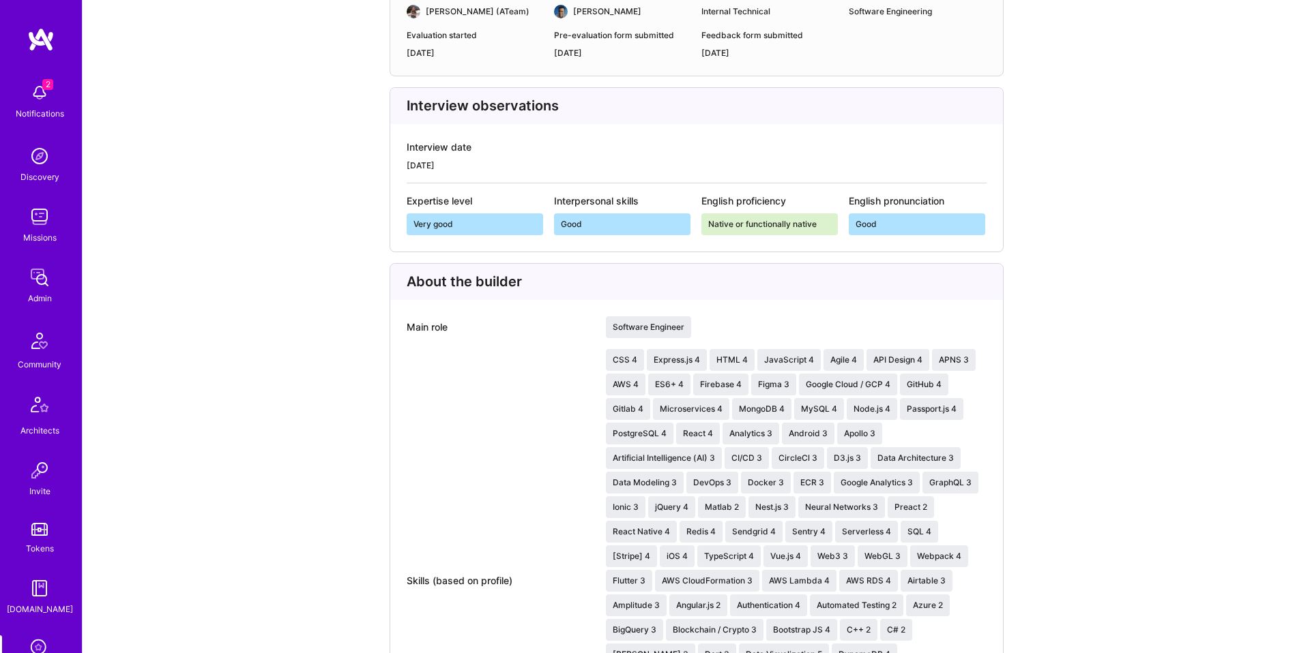
scroll to position [0, 0]
